Goal: Transaction & Acquisition: Purchase product/service

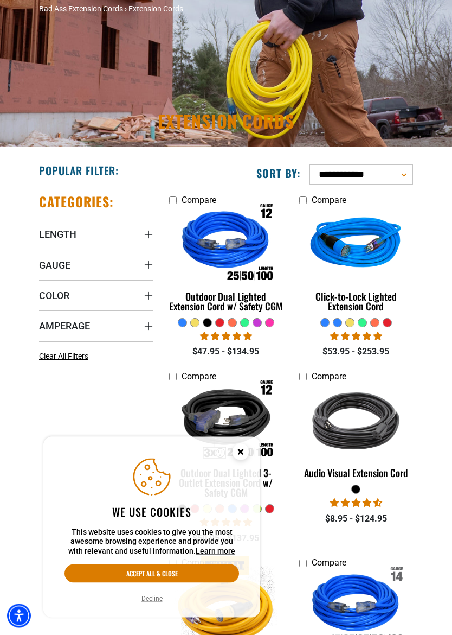
click at [196, 560] on button "Accept all & close" at bounding box center [152, 573] width 175 height 18
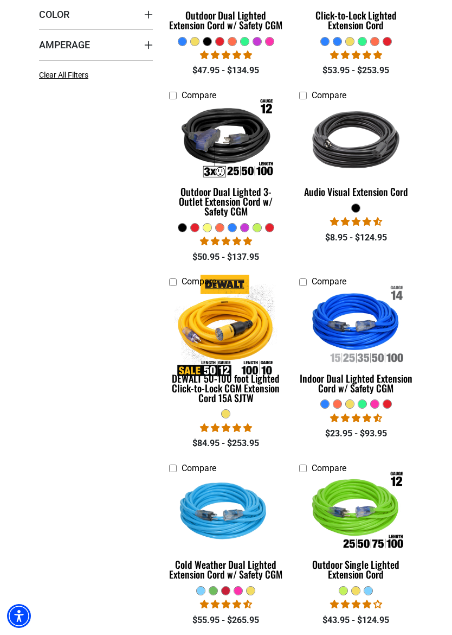
scroll to position [358, 0]
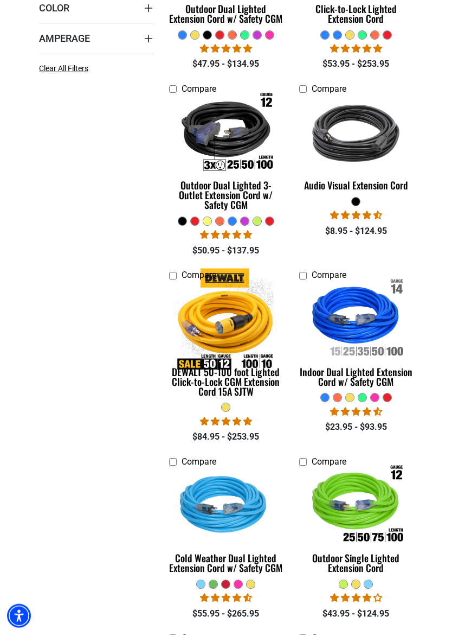
click at [233, 326] on img at bounding box center [226, 320] width 115 height 103
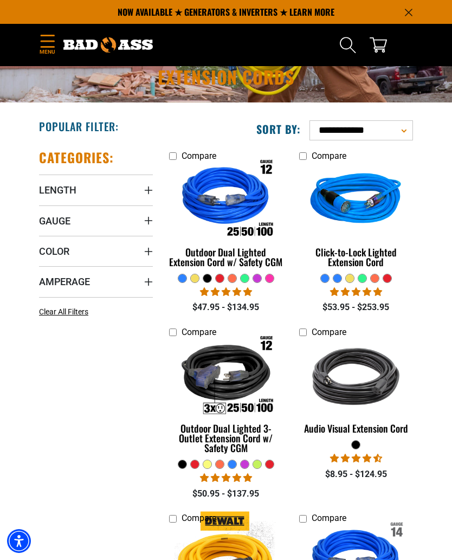
scroll to position [123, 0]
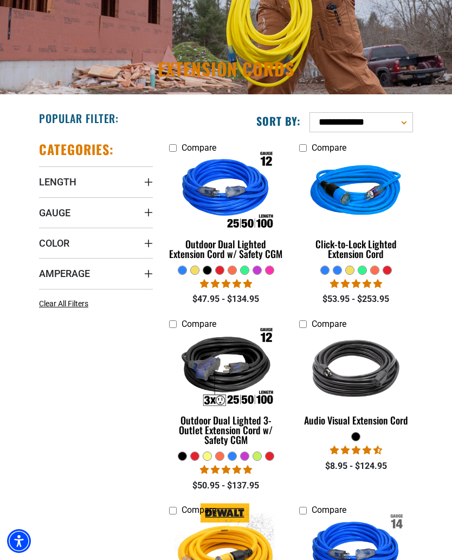
click at [269, 405] on img at bounding box center [226, 368] width 115 height 103
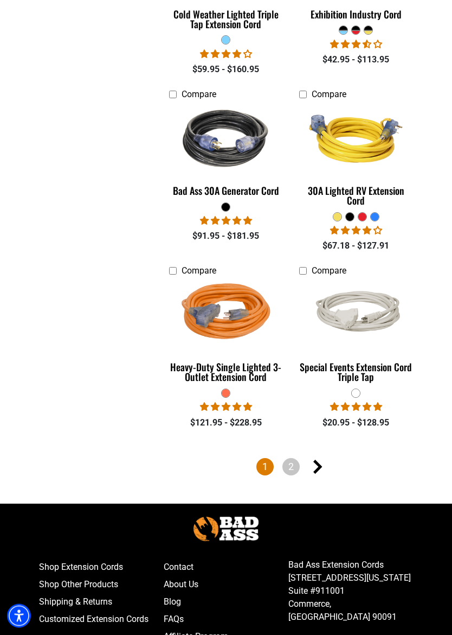
scroll to position [2514, 0]
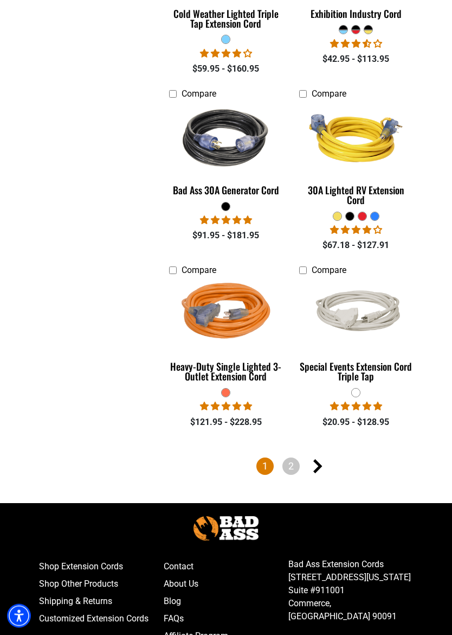
click at [288, 458] on link "2" at bounding box center [291, 466] width 17 height 17
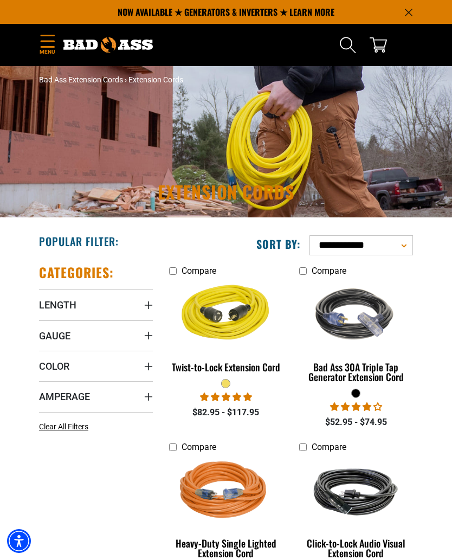
click at [55, 329] on summary "Gauge" at bounding box center [96, 336] width 114 height 30
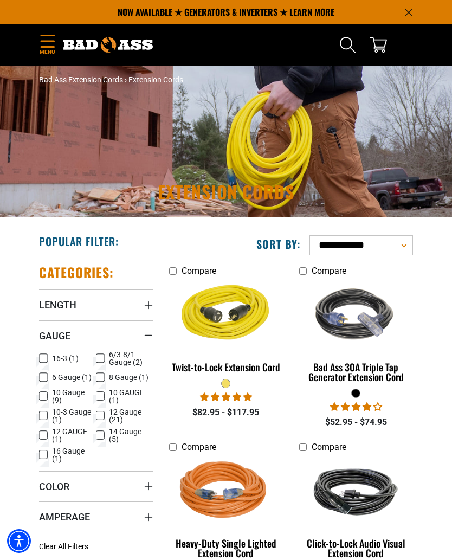
click at [39, 412] on icon at bounding box center [43, 416] width 9 height 14
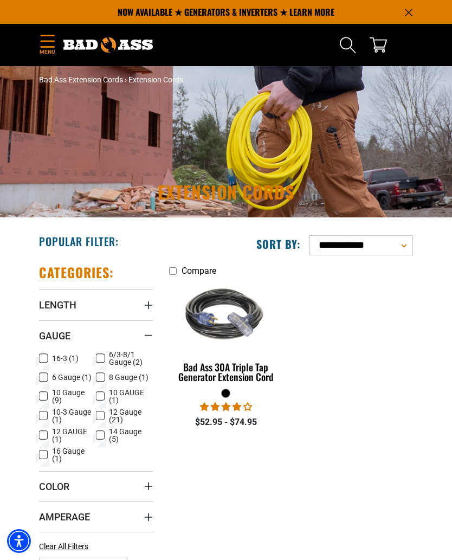
click at [104, 380] on icon at bounding box center [100, 378] width 9 height 14
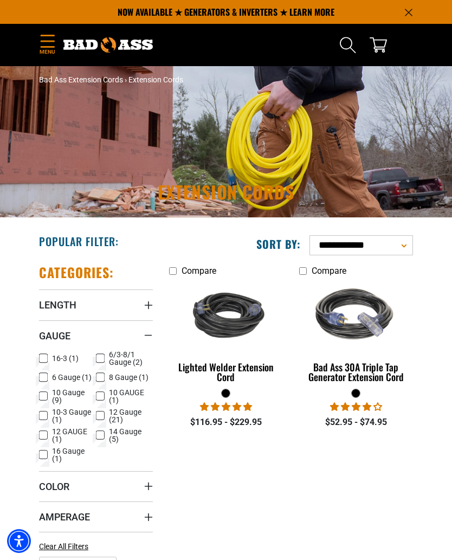
click at [100, 355] on icon at bounding box center [100, 359] width 9 height 14
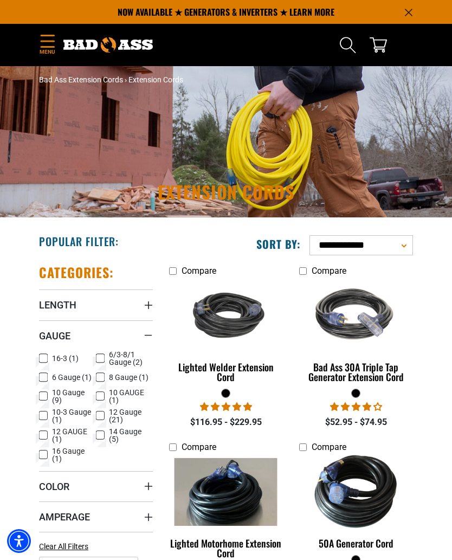
click at [100, 396] on icon at bounding box center [100, 397] width 9 height 14
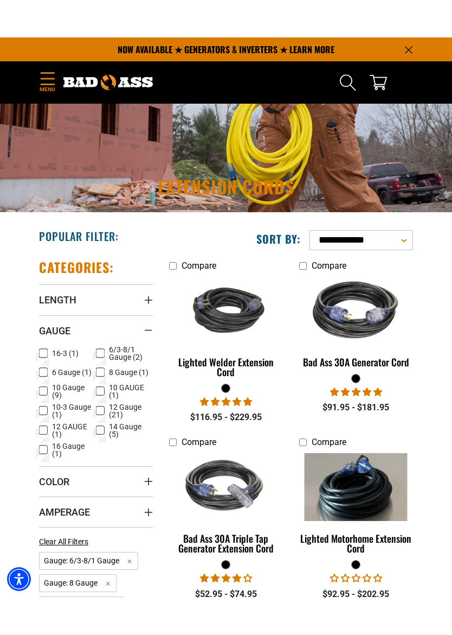
scroll to position [39, 0]
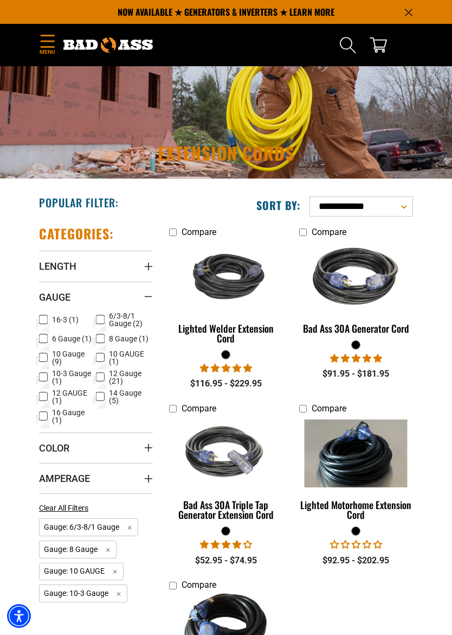
click at [244, 457] on img at bounding box center [226, 452] width 115 height 103
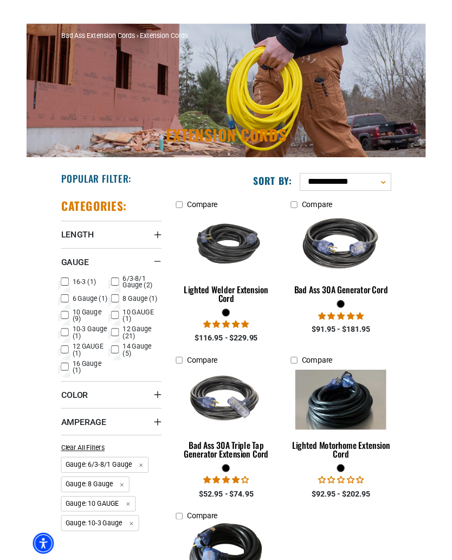
scroll to position [69, 0]
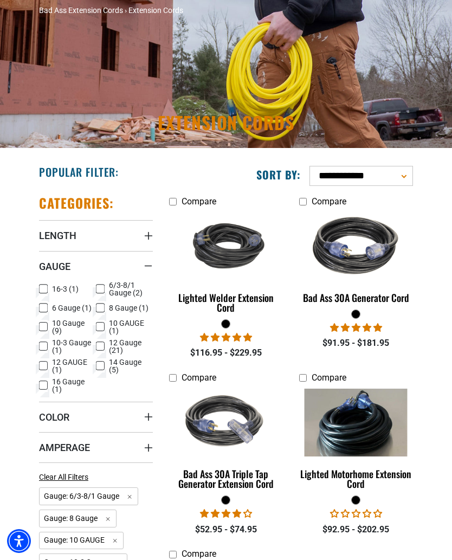
click at [388, 269] on img at bounding box center [356, 246] width 115 height 103
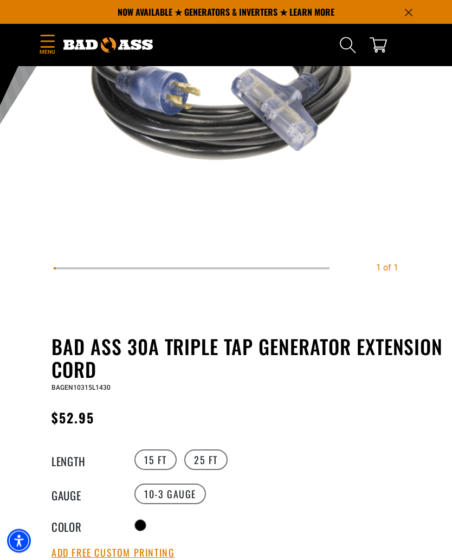
scroll to position [220, 0]
